Goal: Browse casually: Explore the website without a specific task or goal

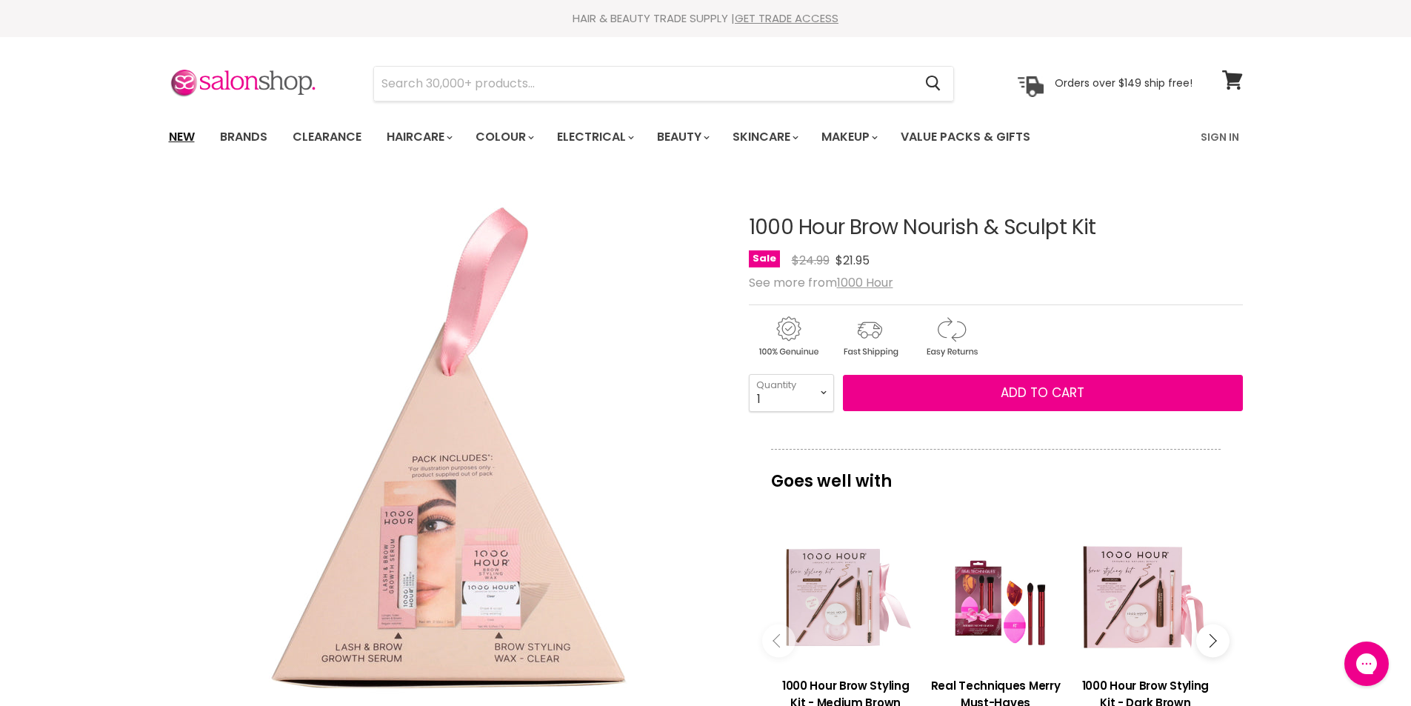
click at [183, 136] on link "New" at bounding box center [182, 136] width 48 height 31
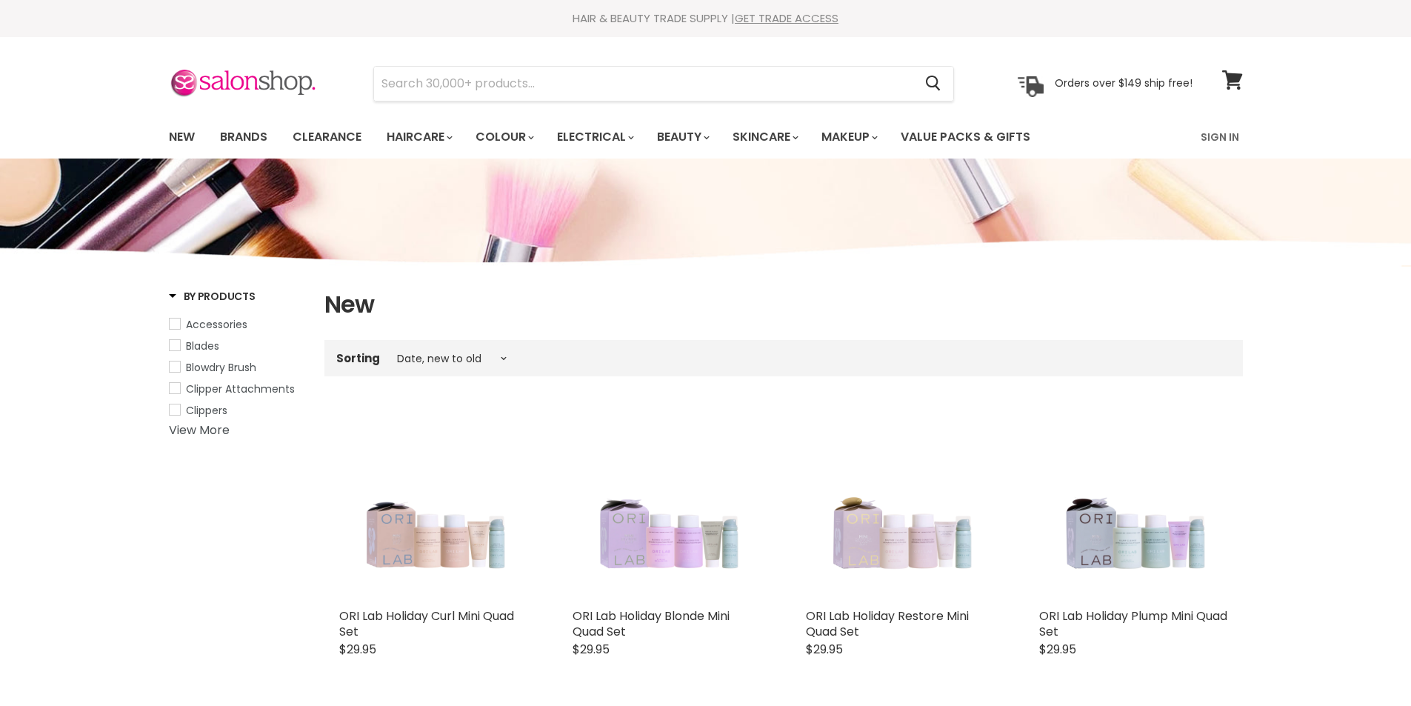
select select "created-descending"
click at [180, 136] on link "New" at bounding box center [182, 136] width 48 height 31
select select "created-descending"
